Goal: Information Seeking & Learning: Learn about a topic

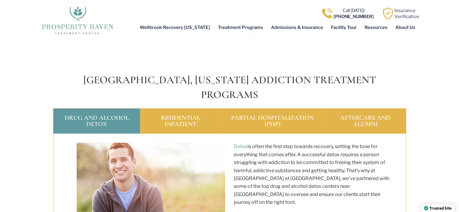
scroll to position [382, 0]
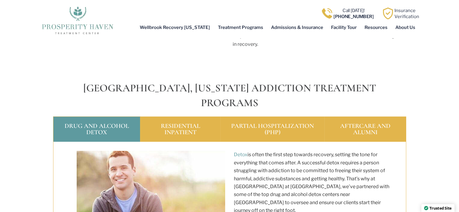
click at [179, 117] on div "Residential Inpatient" at bounding box center [180, 129] width 80 height 25
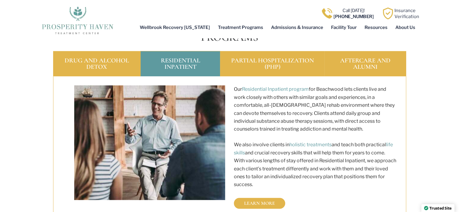
scroll to position [453, 0]
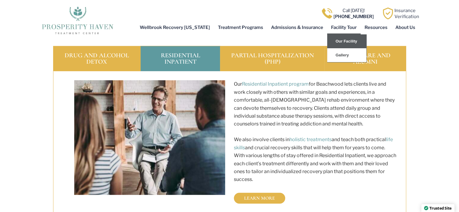
click at [350, 41] on link "Our Facility" at bounding box center [346, 41] width 39 height 14
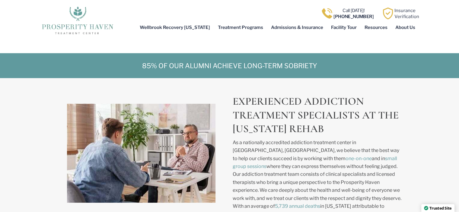
scroll to position [292, 0]
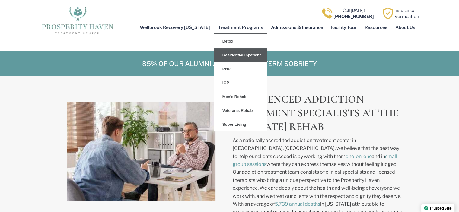
click at [247, 54] on link "Residential Inpatient" at bounding box center [240, 55] width 53 height 14
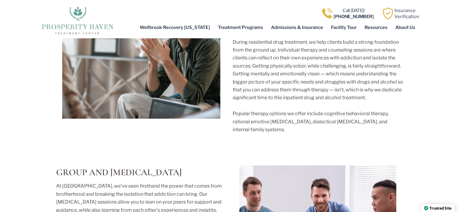
scroll to position [1047, 0]
